Goal: Task Accomplishment & Management: Manage account settings

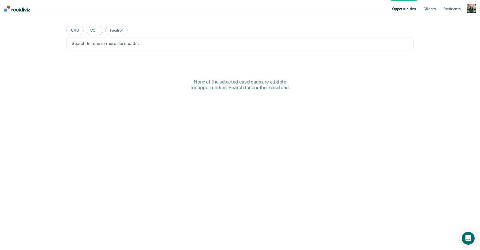
click at [470, 7] on div "button" at bounding box center [471, 8] width 9 height 9
click at [436, 18] on div "Profile How it works Log Out" at bounding box center [450, 28] width 52 height 26
click at [434, 22] on link "Profile" at bounding box center [449, 22] width 43 height 5
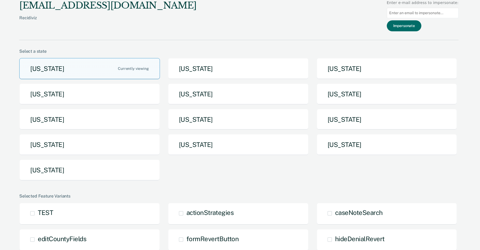
click at [420, 9] on input at bounding box center [423, 13] width 72 height 10
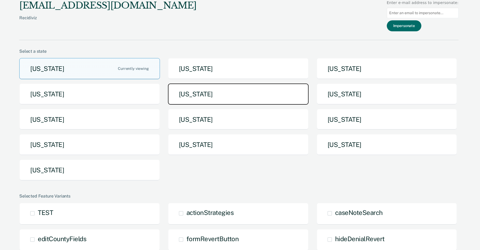
click at [261, 100] on button "Iowa" at bounding box center [238, 94] width 141 height 21
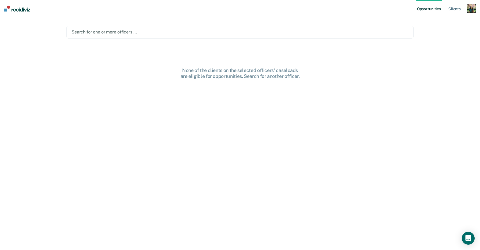
click at [472, 9] on div "button" at bounding box center [471, 8] width 9 height 9
click at [430, 22] on link "Profile" at bounding box center [449, 22] width 43 height 5
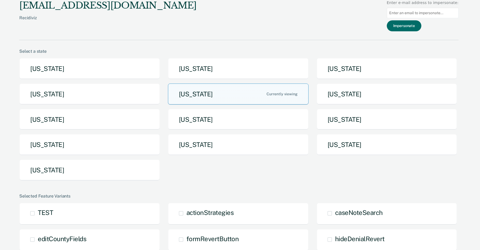
click at [414, 13] on input at bounding box center [423, 13] width 72 height 10
paste input "alicia.caes@iowa.gov"
type input "alicia.caes@iowa.gov"
click at [412, 25] on button "Impersonate" at bounding box center [404, 25] width 35 height 11
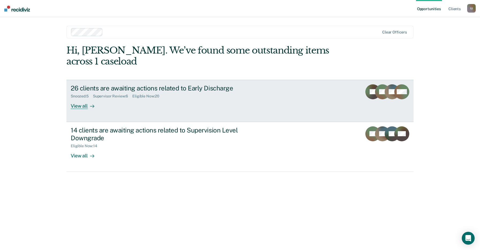
click at [253, 104] on link "26 clients are awaiting actions related to Early Discharge Snoozed : 5 Supervis…" at bounding box center [239, 101] width 347 height 42
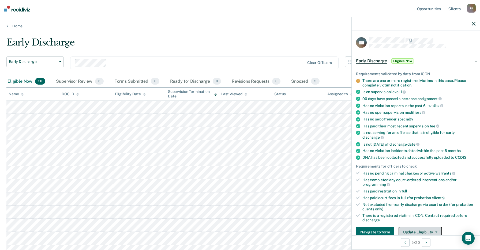
click at [421, 227] on button "Update Eligibility" at bounding box center [419, 232] width 43 height 11
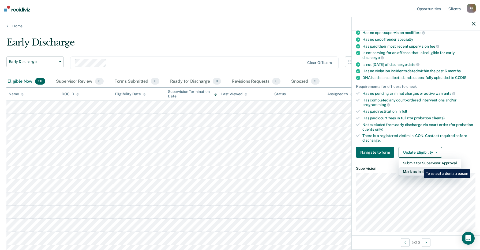
click at [419, 167] on button "Mark as Ineligible" at bounding box center [429, 171] width 63 height 9
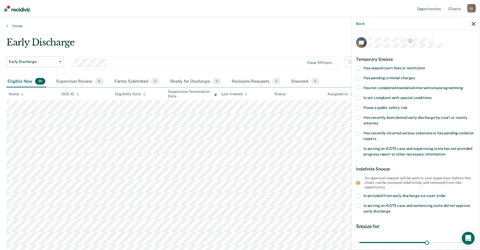
click at [387, 194] on span "Is excluded from early discharge via court order" at bounding box center [404, 196] width 82 height 4
click at [446, 194] on input "Is excluded from early discharge via court order" at bounding box center [446, 194] width 0 height 0
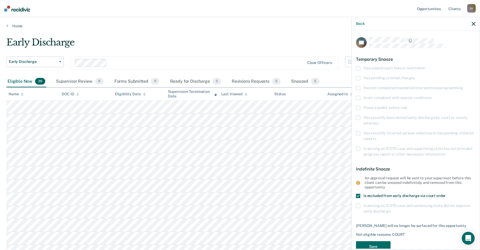
click at [381, 192] on div "JM Temporary Snooze Has unpaid court fees or restitution Has pending criminal c…" at bounding box center [415, 146] width 119 height 219
click at [381, 198] on label "Is excluded from early discharge via court order" at bounding box center [415, 197] width 119 height 6
click at [446, 194] on input "Is excluded from early discharge via court order" at bounding box center [446, 194] width 0 height 0
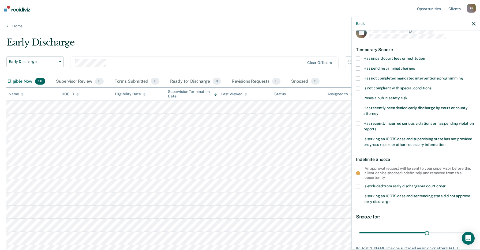
scroll to position [10, 0]
click at [474, 20] on div "Back" at bounding box center [416, 23] width 128 height 13
click at [474, 24] on icon "button" at bounding box center [474, 24] width 4 height 4
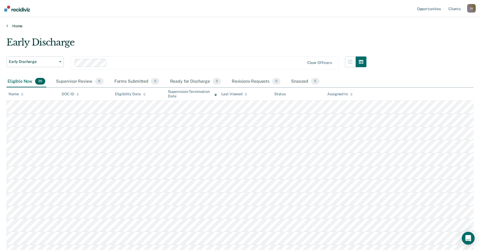
click at [6, 25] on icon at bounding box center [7, 26] width 2 height 4
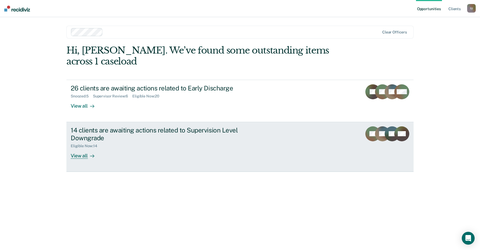
click at [186, 152] on link "14 clients are awaiting actions related to Supervision Level Downgrade Eligible…" at bounding box center [239, 147] width 347 height 50
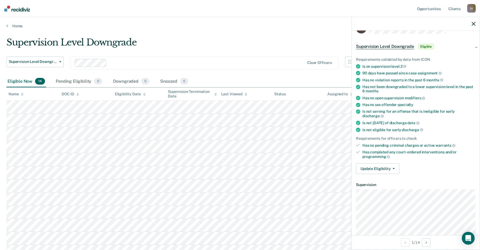
scroll to position [32, 0]
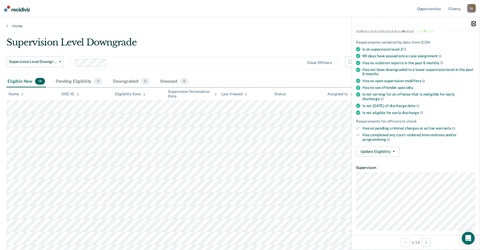
click at [473, 25] on icon "button" at bounding box center [474, 24] width 4 height 4
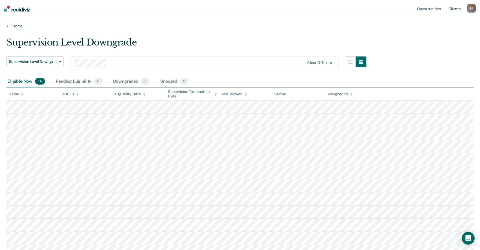
click at [343, 27] on link "Home" at bounding box center [239, 26] width 467 height 5
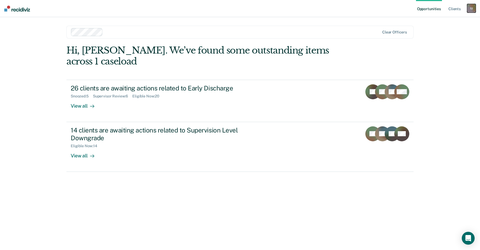
click at [469, 7] on div "I U" at bounding box center [471, 8] width 9 height 9
click at [435, 20] on link "Profile" at bounding box center [449, 22] width 43 height 5
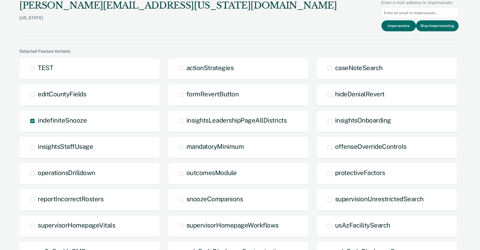
click at [437, 13] on input at bounding box center [419, 13] width 77 height 10
paste input "julie.cullen@iowa.gov"
type input "julie.cullen@iowa.gov"
click at [398, 27] on button "Impersonate" at bounding box center [398, 25] width 35 height 11
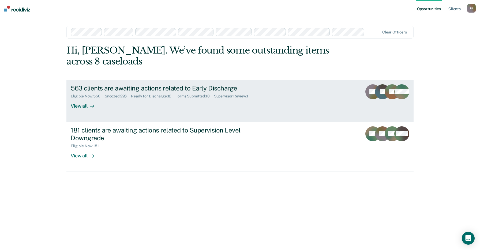
click at [191, 92] on div "563 clients are awaiting actions related to Early Discharge Eligible Now : 550 …" at bounding box center [171, 96] width 201 height 25
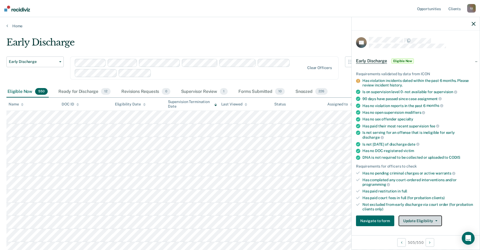
click at [422, 216] on button "Update Eligibility" at bounding box center [419, 221] width 43 height 11
click at [420, 236] on button "Mark as Ineligible" at bounding box center [429, 240] width 63 height 9
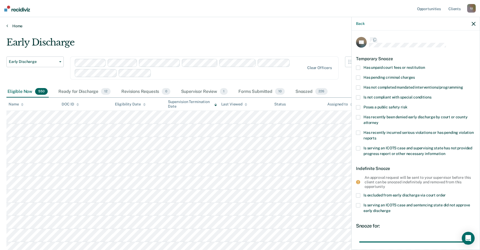
click at [17, 27] on link "Home" at bounding box center [239, 26] width 467 height 5
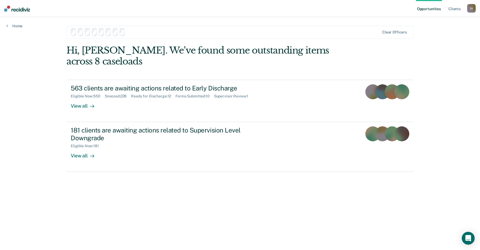
drag, startPoint x: 8, startPoint y: 26, endPoint x: 468, endPoint y: 7, distance: 460.1
click at [8, 26] on div "Opportunities Client s Impersonated User I U Profile How it works Log Out Home …" at bounding box center [240, 125] width 480 height 250
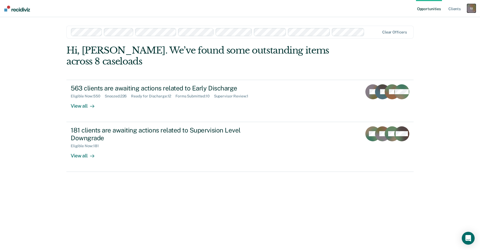
click at [468, 7] on div "I U" at bounding box center [471, 8] width 9 height 9
click at [435, 22] on link "Profile" at bounding box center [449, 22] width 43 height 5
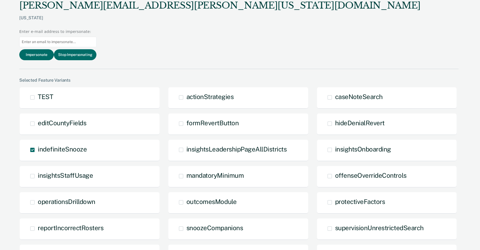
click at [96, 37] on input at bounding box center [57, 42] width 77 height 10
paste input "todd.hruska@iowa.gov"
type input "todd.hruska@iowa.gov"
click at [54, 49] on button "Impersonate" at bounding box center [36, 54] width 35 height 11
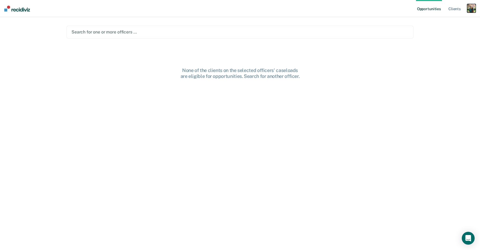
click at [472, 9] on div "button" at bounding box center [471, 8] width 9 height 9
click at [432, 20] on link "Profile" at bounding box center [449, 22] width 43 height 5
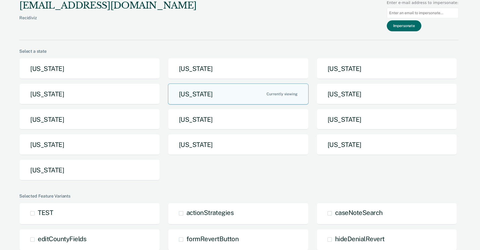
click at [427, 16] on input at bounding box center [423, 13] width 72 height 10
paste input "todd.hruska@iowa.gov"
type input "todd.hruska@iowa.gov"
click at [415, 27] on button "Impersonate" at bounding box center [404, 25] width 35 height 11
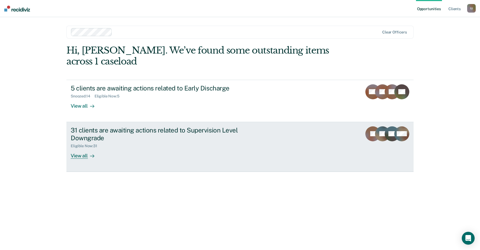
click at [264, 126] on div "31 clients are awaiting actions related to Supervision Level Downgrade Eligible…" at bounding box center [171, 142] width 201 height 32
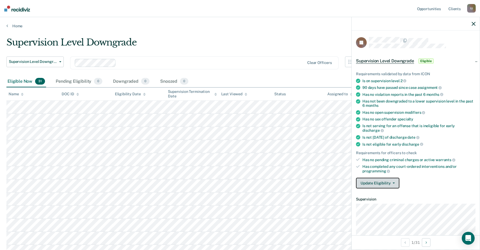
click at [389, 178] on button "Update Eligibility" at bounding box center [377, 183] width 43 height 11
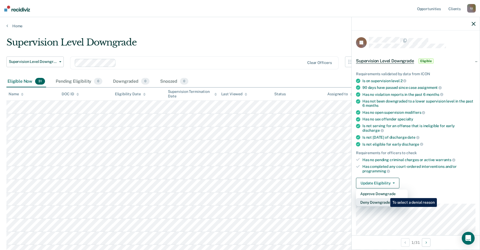
click at [386, 198] on button "Deny Downgrade" at bounding box center [382, 202] width 52 height 9
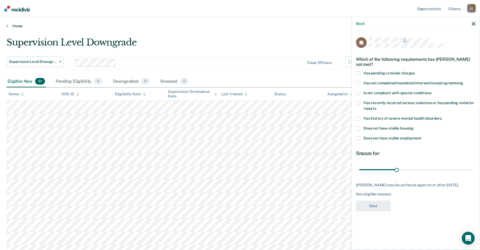
click at [14, 25] on link "Home" at bounding box center [239, 26] width 467 height 5
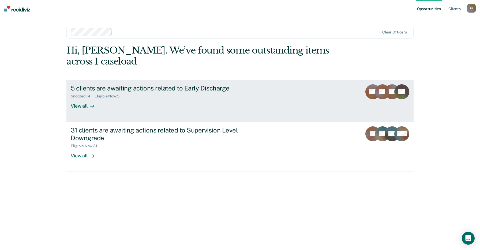
click at [264, 102] on link "5 clients are awaiting actions related to Early Discharge Snoozed : 14 Eligible…" at bounding box center [239, 101] width 347 height 42
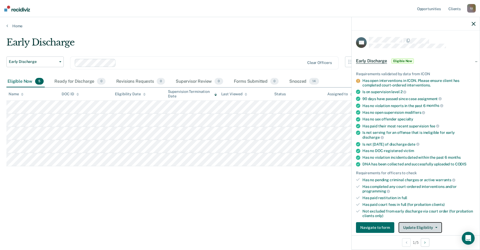
click at [415, 222] on button "Update Eligibility" at bounding box center [419, 227] width 43 height 11
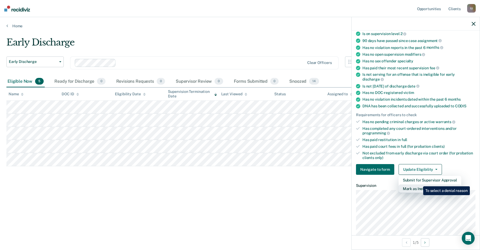
click at [419, 184] on button "Mark as Ineligible" at bounding box center [429, 188] width 63 height 9
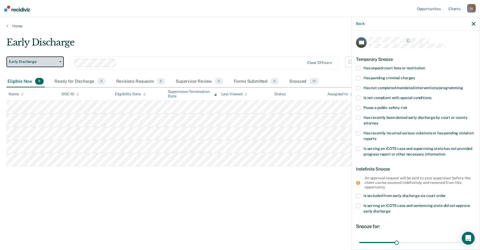
click at [51, 62] on span "Early Discharge" at bounding box center [33, 61] width 48 height 5
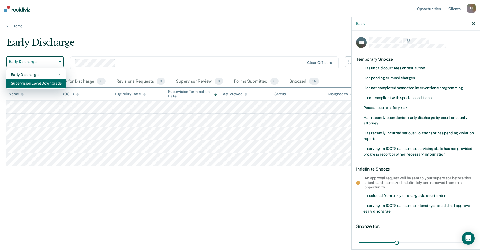
click at [44, 85] on div "Supervision Level Downgrade" at bounding box center [36, 83] width 51 height 9
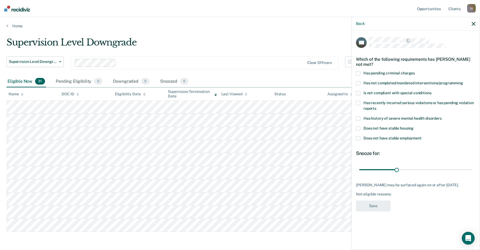
click at [210, 77] on div "Eligible Now 31 Pending Eligibility 0 Downgraded 0 Snoozed 0" at bounding box center [239, 82] width 467 height 12
drag, startPoint x: 20, startPoint y: 83, endPoint x: 76, endPoint y: 86, distance: 56.3
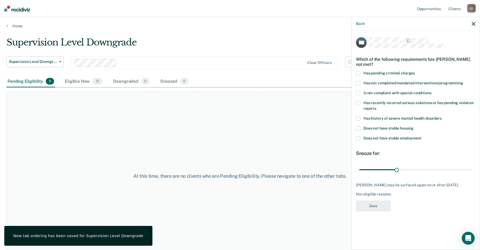
click at [114, 121] on div "At this time, there are no clients who are Pending Eligibility. Please navigate…" at bounding box center [239, 176] width 467 height 169
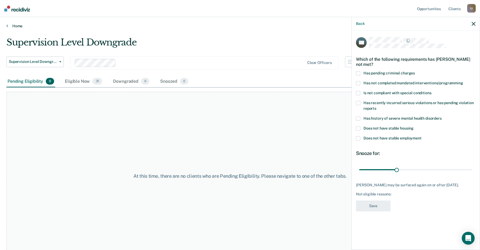
click at [18, 25] on link "Home" at bounding box center [239, 26] width 467 height 5
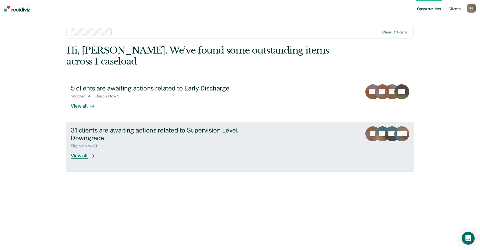
click at [195, 126] on div "31 clients are awaiting actions related to Supervision Level Downgrade" at bounding box center [165, 134] width 188 height 16
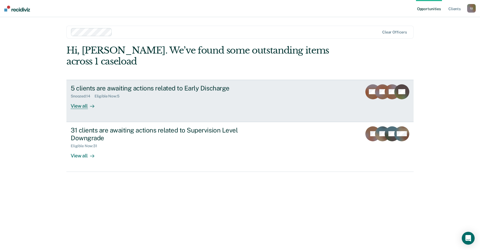
click at [174, 84] on div "5 clients are awaiting actions related to Early Discharge" at bounding box center [165, 88] width 188 height 8
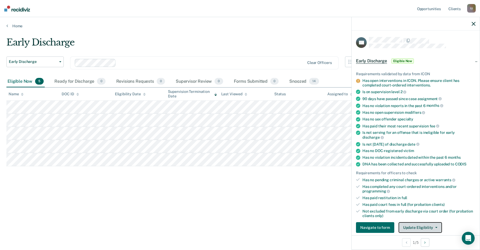
click at [414, 222] on button "Update Eligibility" at bounding box center [419, 227] width 43 height 11
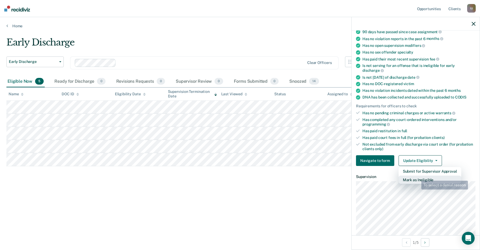
click at [416, 176] on button "Mark as Ineligible" at bounding box center [429, 180] width 63 height 9
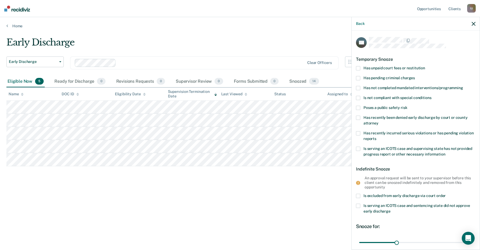
click at [391, 71] on label "Has unpaid court fees or restitution" at bounding box center [415, 69] width 119 height 6
click at [425, 66] on input "Has unpaid court fees or restitution" at bounding box center [425, 66] width 0 height 0
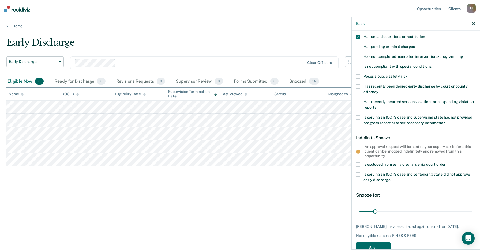
scroll to position [45, 0]
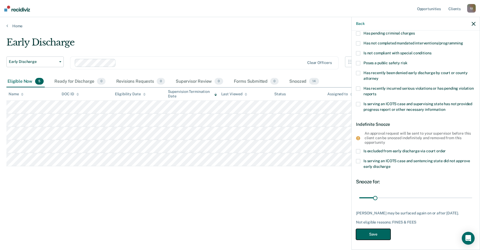
click at [379, 233] on button "Save" at bounding box center [373, 234] width 35 height 11
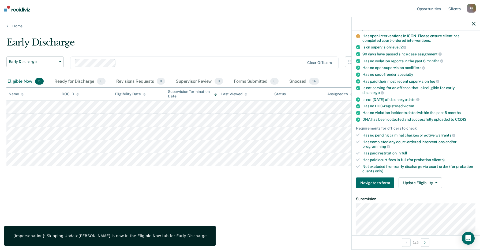
scroll to position [0, 0]
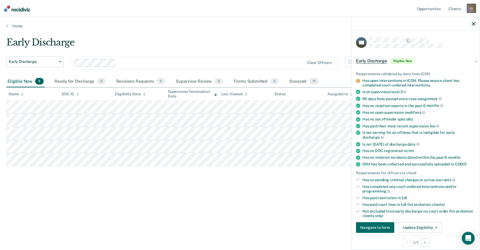
click at [472, 9] on div "I U" at bounding box center [471, 8] width 9 height 9
click at [434, 22] on link "Profile" at bounding box center [449, 22] width 43 height 5
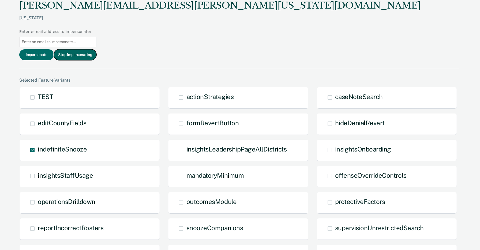
click at [96, 49] on button "Stop Impersonating" at bounding box center [75, 54] width 43 height 11
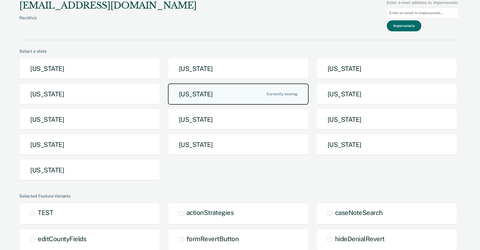
click at [257, 92] on button "[US_STATE]" at bounding box center [238, 94] width 141 height 21
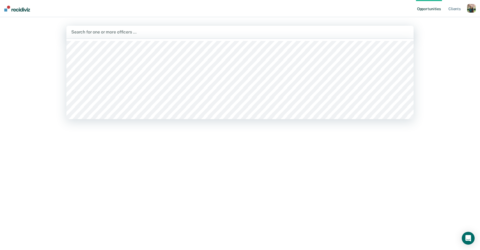
click at [187, 29] on div at bounding box center [239, 32] width 337 height 6
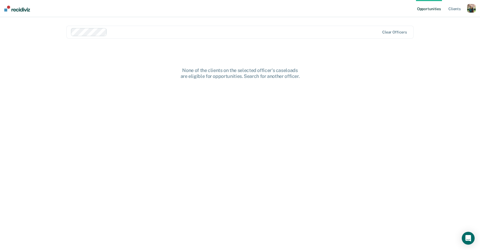
click at [205, 31] on div at bounding box center [244, 32] width 270 height 6
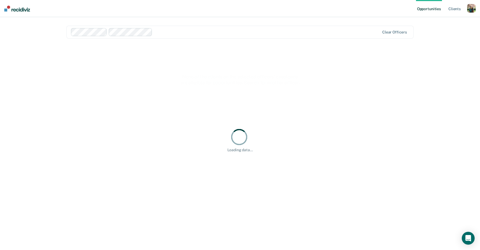
click at [212, 36] on div "Clear officers" at bounding box center [239, 32] width 347 height 13
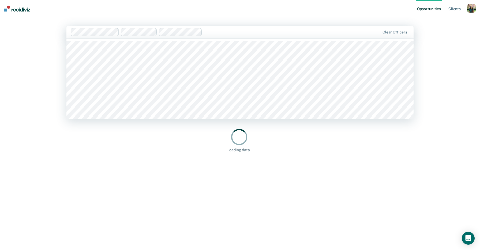
click at [238, 32] on div at bounding box center [291, 32] width 175 height 6
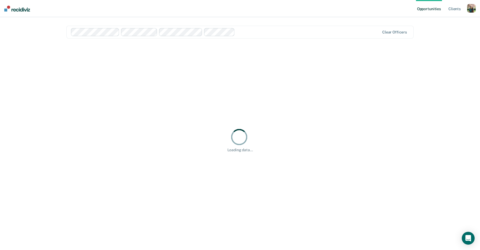
drag, startPoint x: 259, startPoint y: 31, endPoint x: 259, endPoint y: 36, distance: 5.6
click at [259, 31] on div at bounding box center [308, 32] width 142 height 6
click at [287, 33] on div at bounding box center [329, 32] width 102 height 6
click at [336, 35] on div at bounding box center [351, 32] width 58 height 6
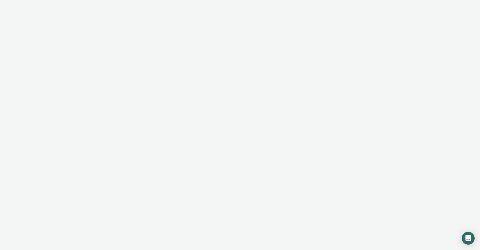
click at [118, 19] on div at bounding box center [240, 125] width 480 height 250
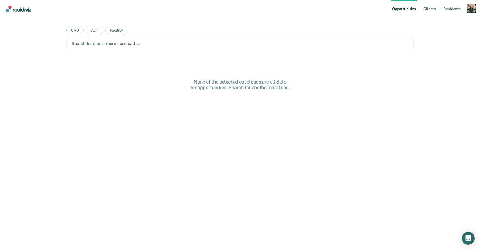
click at [472, 8] on div "Profile dropdown button" at bounding box center [471, 8] width 9 height 9
click at [431, 22] on link "Profile" at bounding box center [449, 22] width 43 height 5
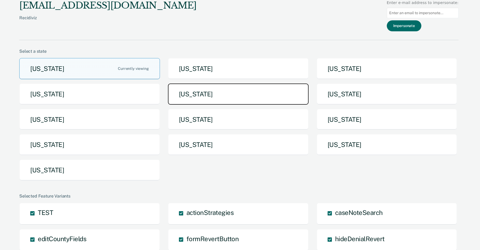
click at [232, 98] on button "[US_STATE]" at bounding box center [238, 94] width 141 height 21
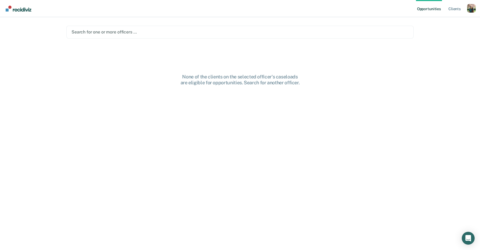
click at [220, 31] on div at bounding box center [239, 32] width 337 height 6
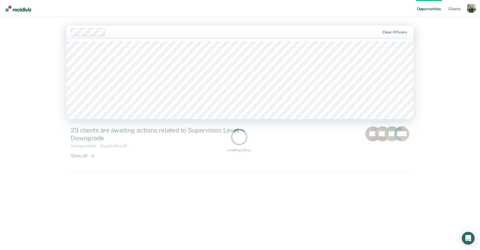
click at [56, 181] on div "Opportunities Client s Profile How it works Log Out [PERSON_NAME], 8 of 514. 51…" at bounding box center [240, 125] width 480 height 250
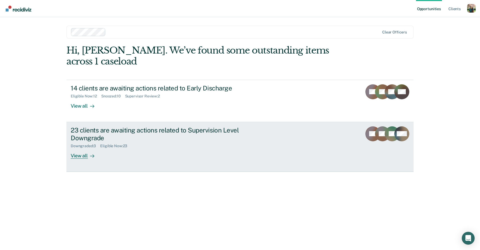
click at [191, 141] on div "23 clients are awaiting actions related to Supervision Level Downgrade Downgrad…" at bounding box center [171, 142] width 201 height 32
click at [206, 122] on link "23 clients are awaiting actions related to Supervision Level Downgrade Downgrad…" at bounding box center [239, 147] width 347 height 50
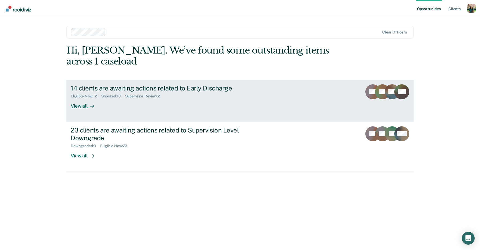
click at [243, 84] on div "14 clients are awaiting actions related to Early Discharge" at bounding box center [165, 88] width 188 height 8
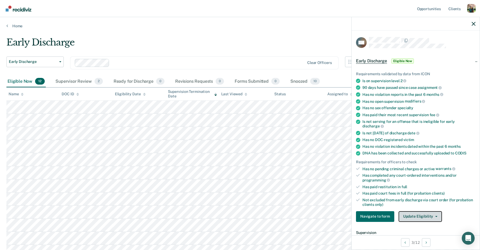
click at [421, 211] on button "Update Eligibility" at bounding box center [419, 216] width 43 height 11
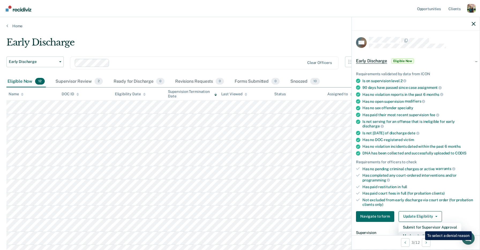
click at [421, 232] on button "Mark as Ineligible" at bounding box center [429, 236] width 63 height 9
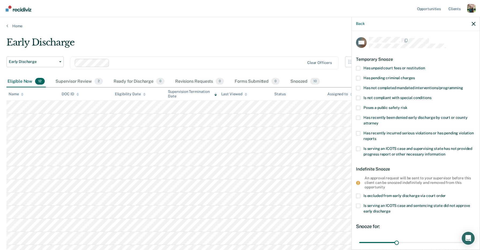
click at [402, 67] on span "Has unpaid court fees or restitution" at bounding box center [394, 68] width 62 height 4
click at [425, 66] on input "Has unpaid court fees or restitution" at bounding box center [425, 66] width 0 height 0
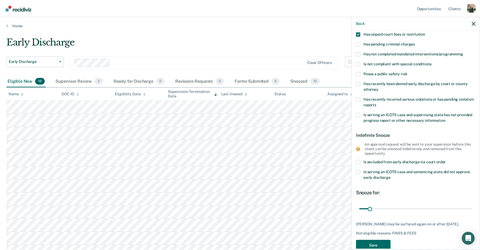
scroll to position [45, 0]
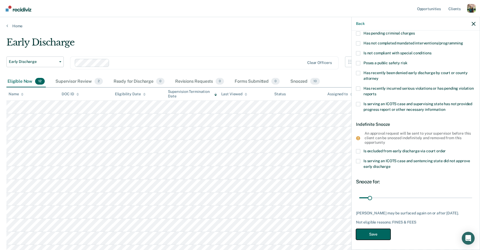
click at [375, 235] on button "Save" at bounding box center [373, 234] width 35 height 11
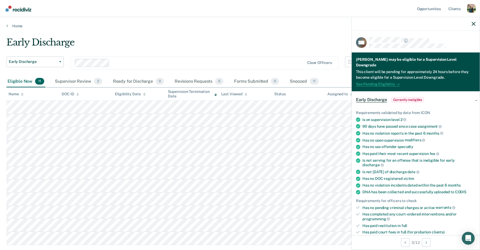
click at [376, 82] on link "See Pending Eligibility" at bounding box center [378, 84] width 44 height 5
